Goal: Transaction & Acquisition: Purchase product/service

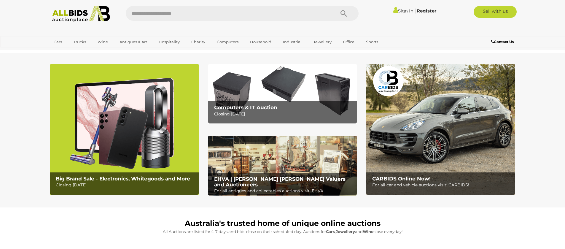
click at [133, 138] on img at bounding box center [124, 129] width 149 height 131
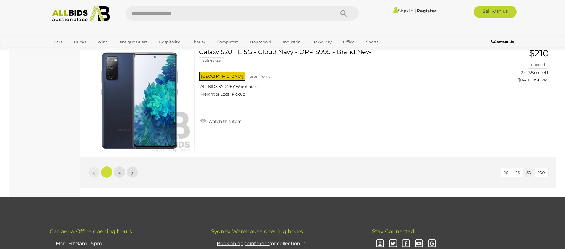
scroll to position [5634, 0]
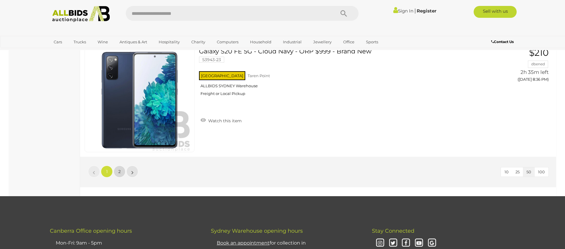
click at [117, 170] on link "2" at bounding box center [120, 172] width 12 height 12
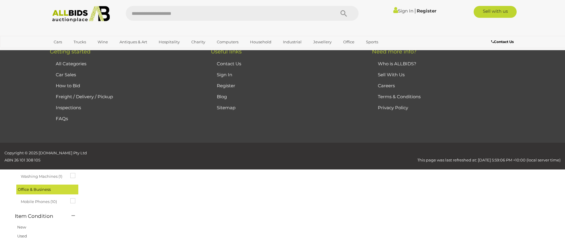
scroll to position [20, 0]
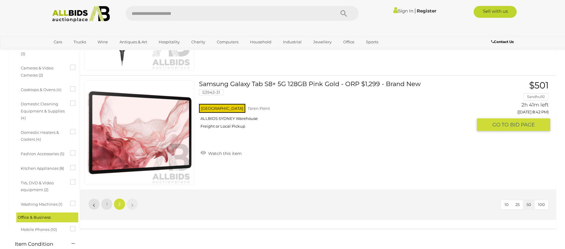
scroll to position [374, 0]
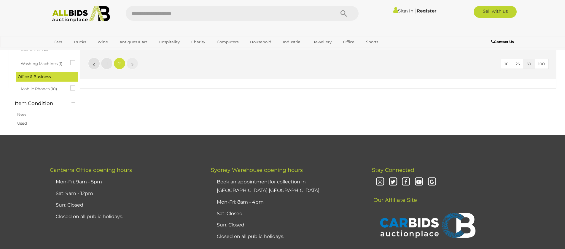
scroll to position [20, 0]
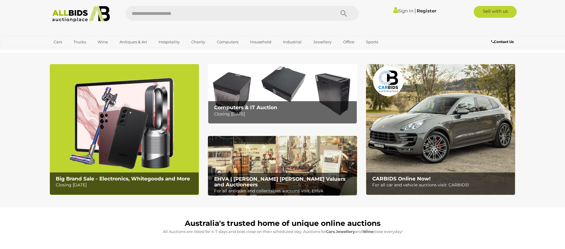
click at [299, 170] on img at bounding box center [282, 166] width 149 height 60
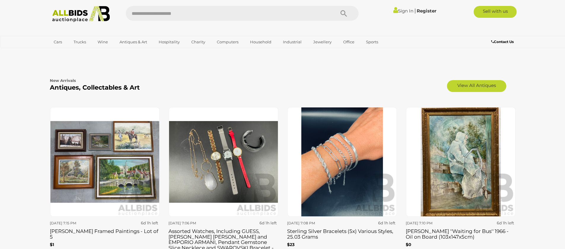
scroll to position [979, 0]
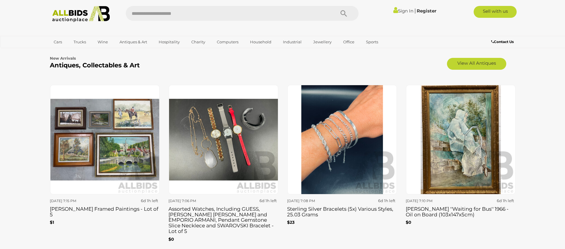
click at [330, 148] on img at bounding box center [341, 139] width 109 height 109
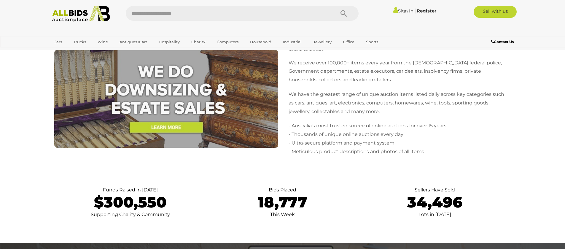
scroll to position [1263, 0]
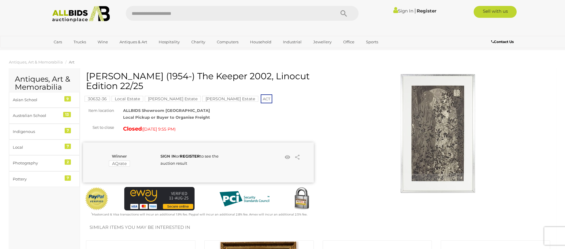
click at [165, 155] on strong "SIGN IN" at bounding box center [167, 156] width 15 height 5
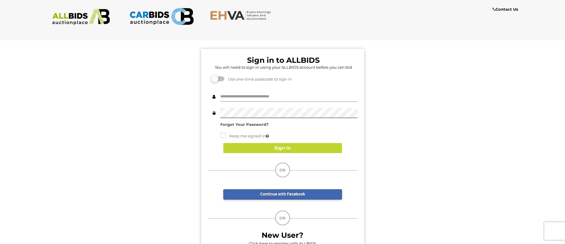
click at [225, 95] on input "text" at bounding box center [288, 97] width 137 height 10
type input "**********"
